Goal: Task Accomplishment & Management: Complete application form

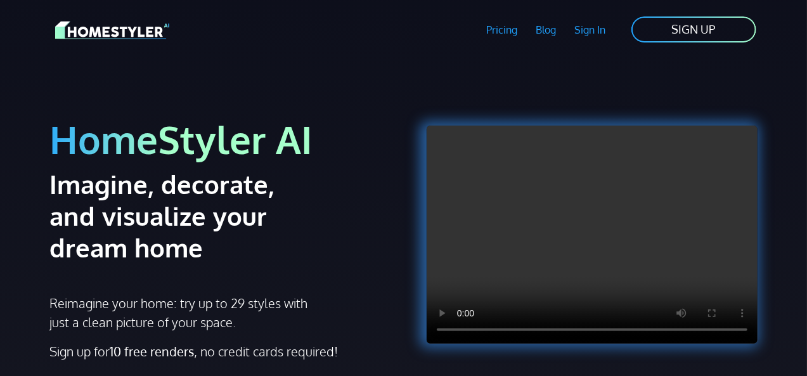
click at [721, 29] on link "SIGN UP" at bounding box center [693, 29] width 127 height 29
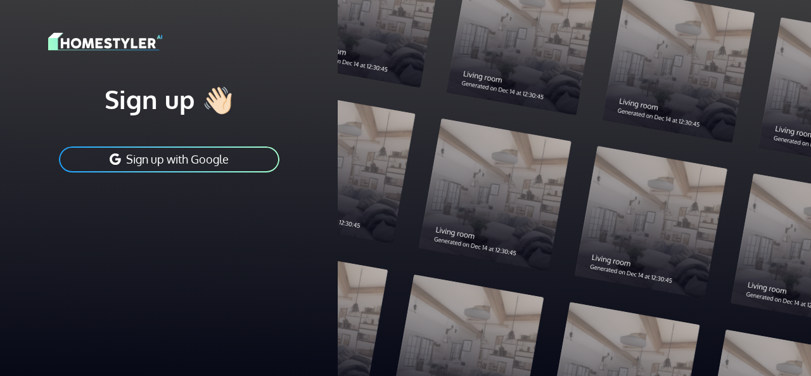
click at [112, 158] on icon "submit" at bounding box center [115, 159] width 11 height 14
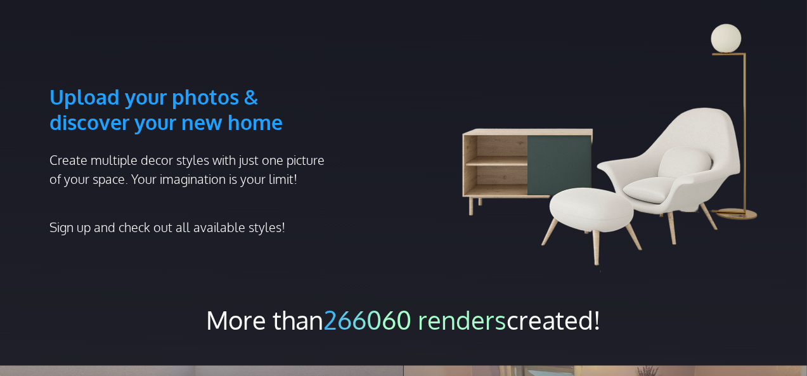
scroll to position [652, 0]
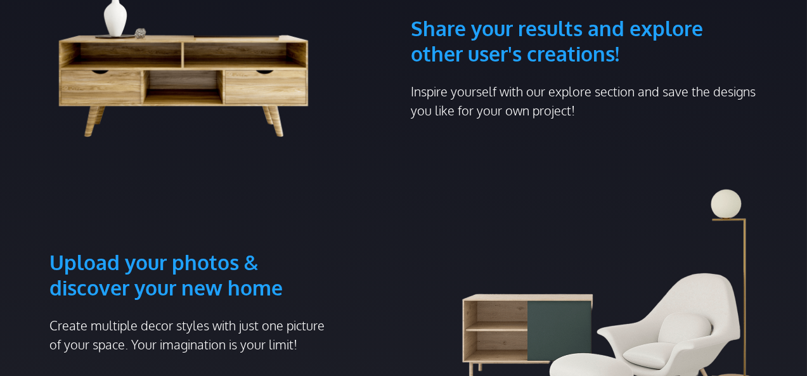
scroll to position [588, 0]
